Goal: Task Accomplishment & Management: Use online tool/utility

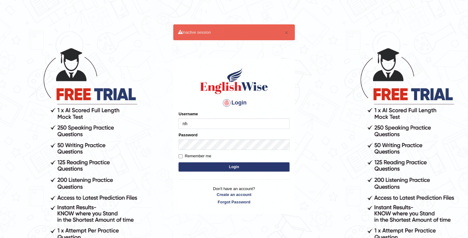
type input "n"
type input "nhatvi"
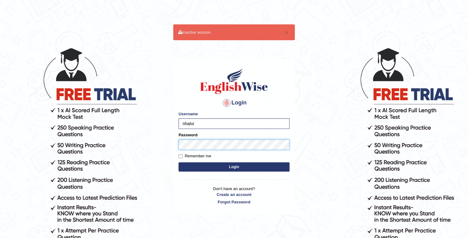
click at [179, 162] on button "Login" at bounding box center [234, 166] width 111 height 9
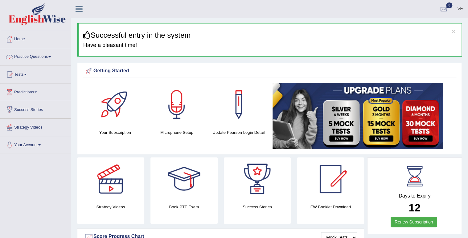
click at [41, 55] on link "Practice Questions" at bounding box center [35, 55] width 70 height 15
